Goal: Information Seeking & Learning: Learn about a topic

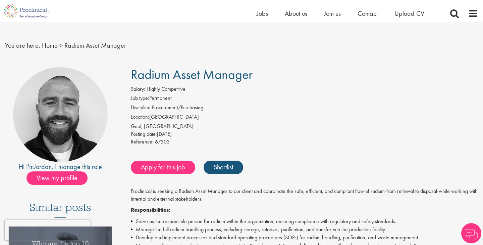
scroll to position [9, 0]
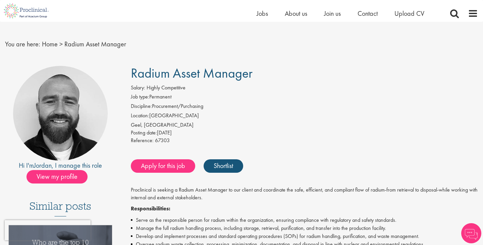
click at [245, 115] on li "Location: Belgium" at bounding box center [304, 116] width 347 height 9
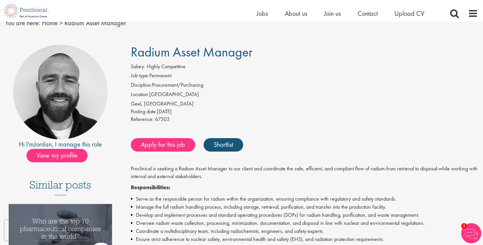
scroll to position [30, 0]
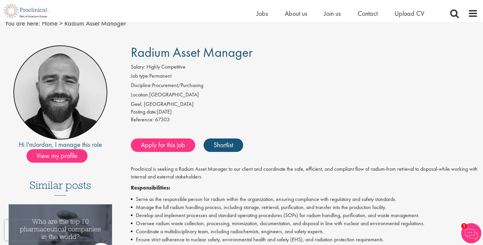
click at [90, 94] on img at bounding box center [60, 92] width 95 height 95
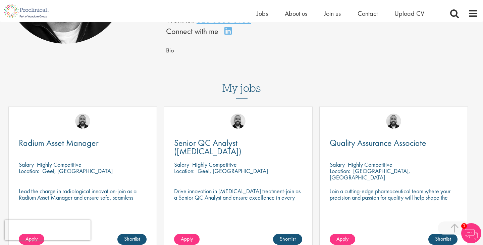
scroll to position [153, 0]
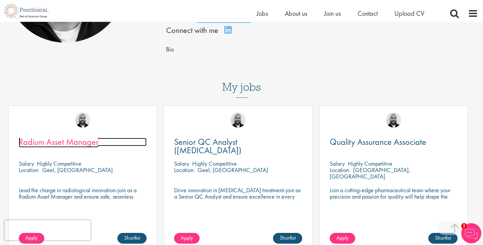
click at [78, 143] on span "Radium Asset Manager" at bounding box center [59, 141] width 80 height 11
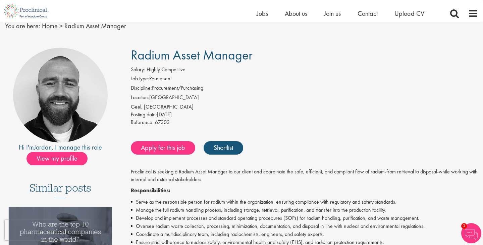
scroll to position [44, 0]
